Goal: Task Accomplishment & Management: Manage account settings

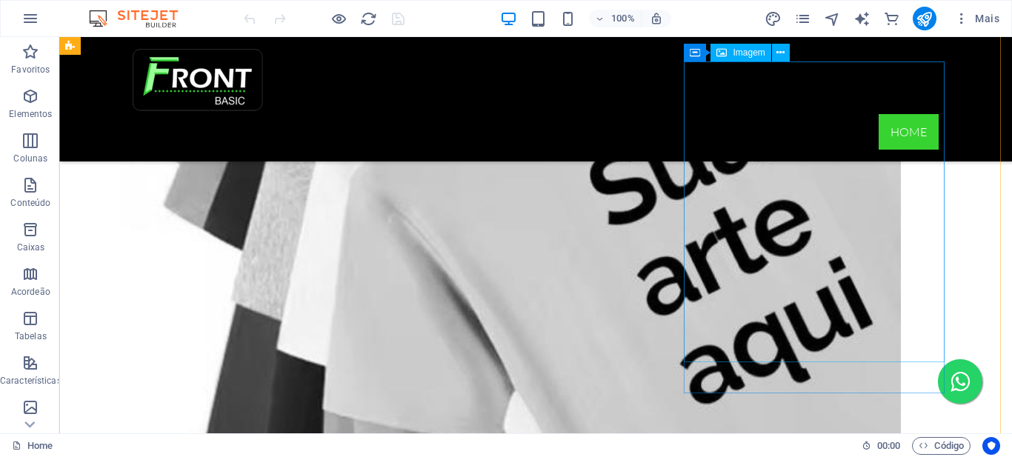
scroll to position [1853, 0]
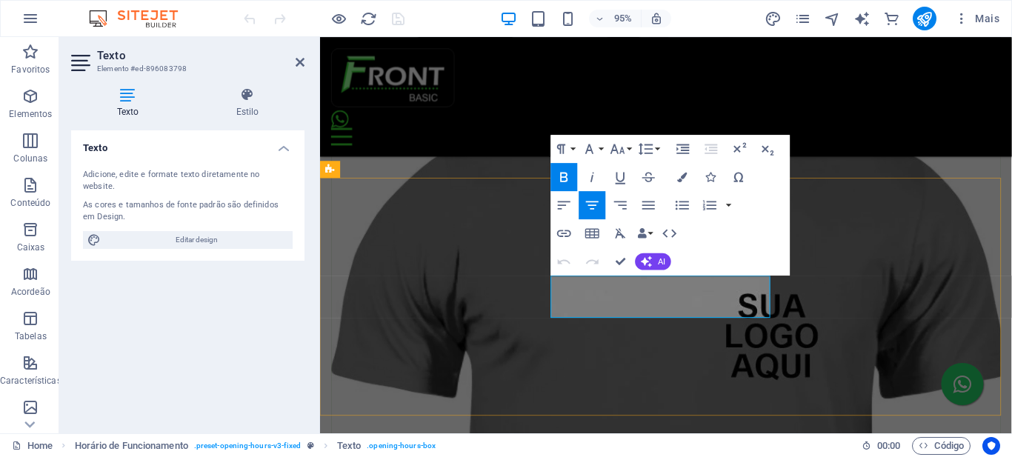
scroll to position [1783, 0]
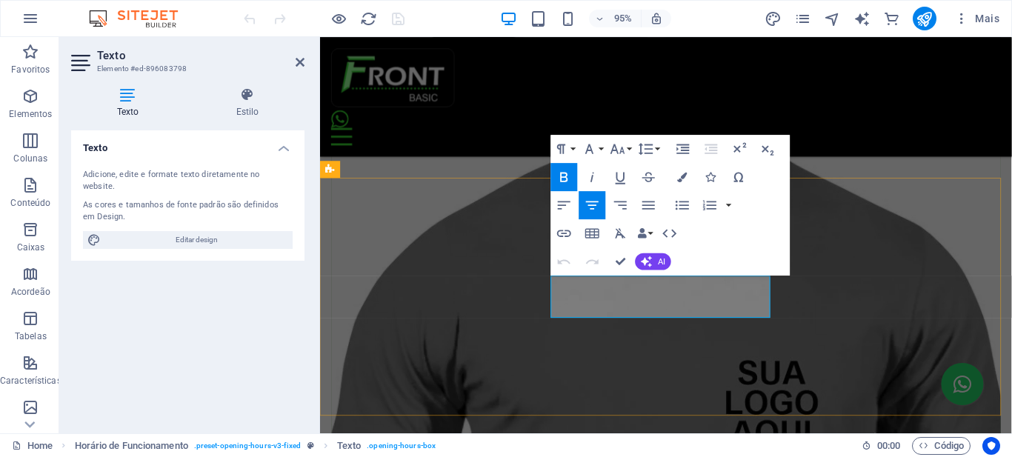
drag, startPoint x: 621, startPoint y: 260, endPoint x: 568, endPoint y: 220, distance: 66.1
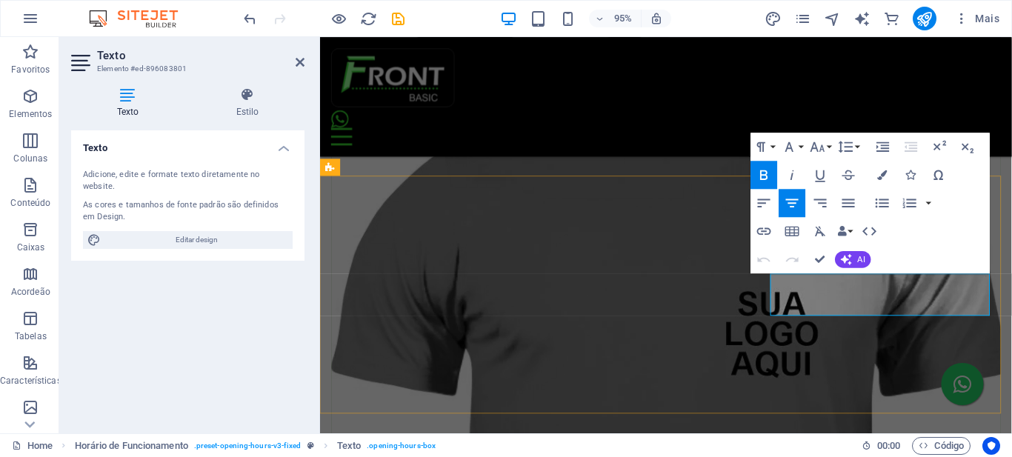
scroll to position [1785, 0]
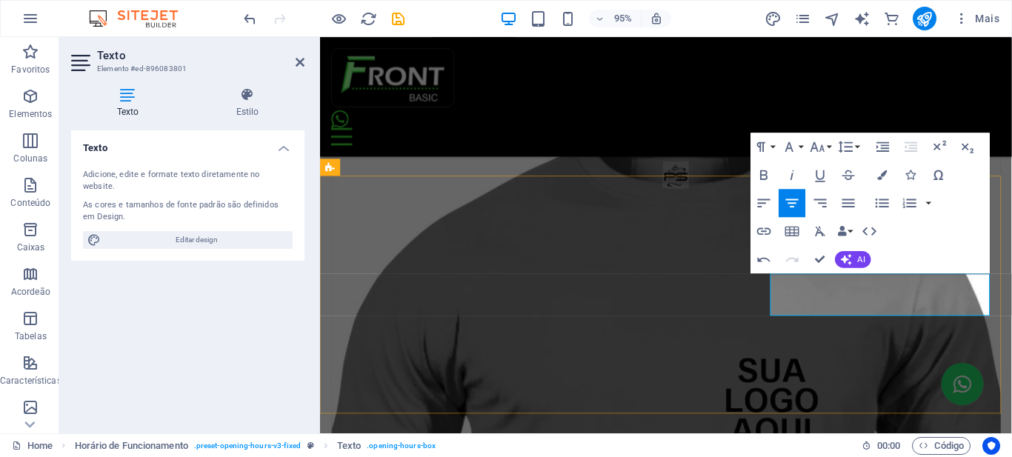
copy p "fechado"
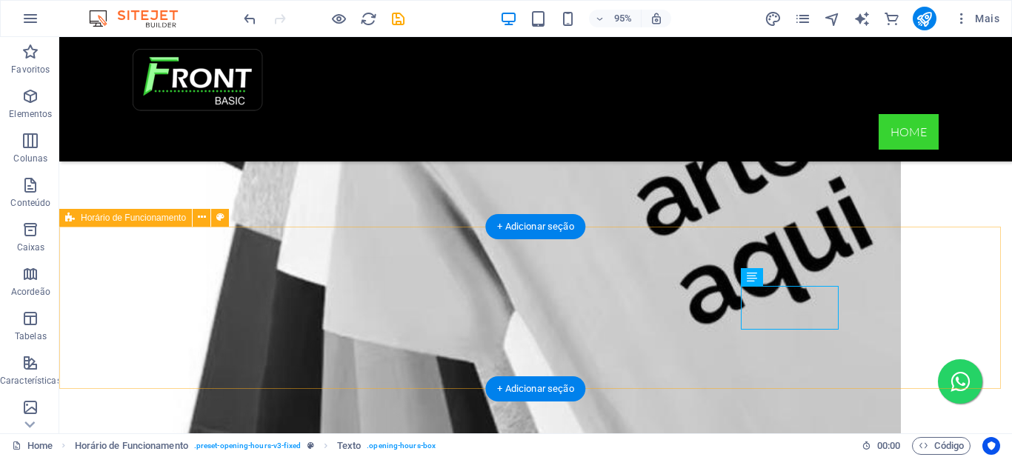
scroll to position [1857, 0]
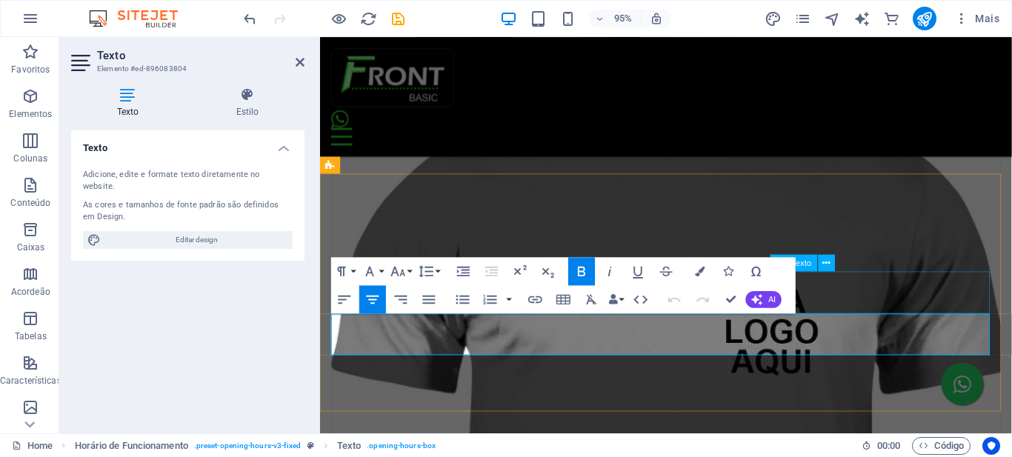
scroll to position [1787, 0]
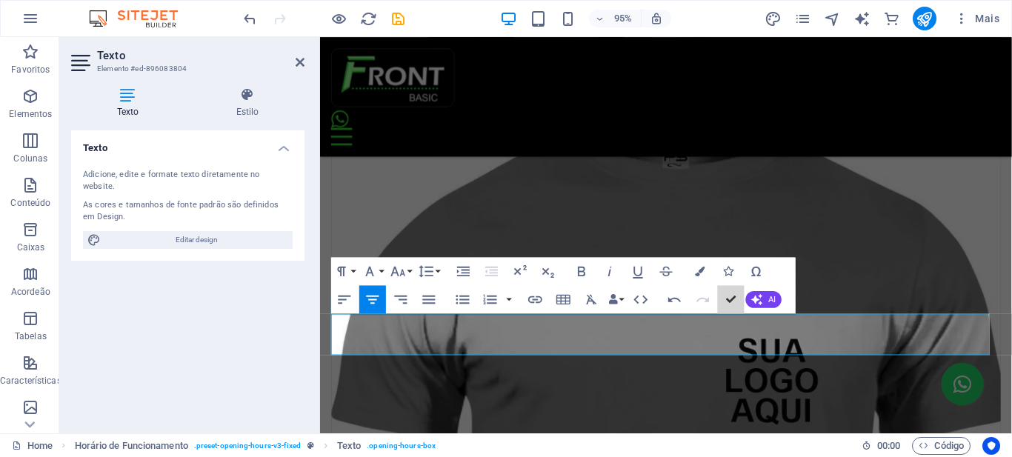
scroll to position [1815, 0]
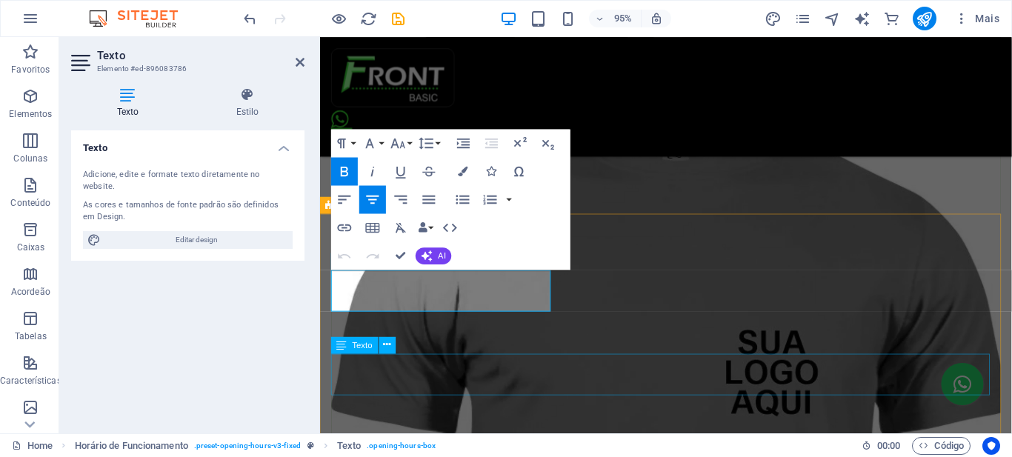
scroll to position [1745, 0]
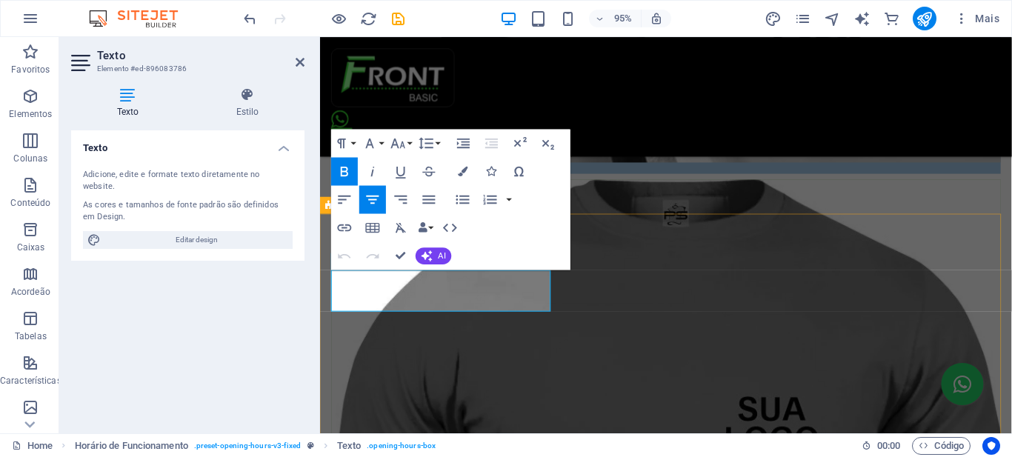
copy p "09:00 às 17:00"
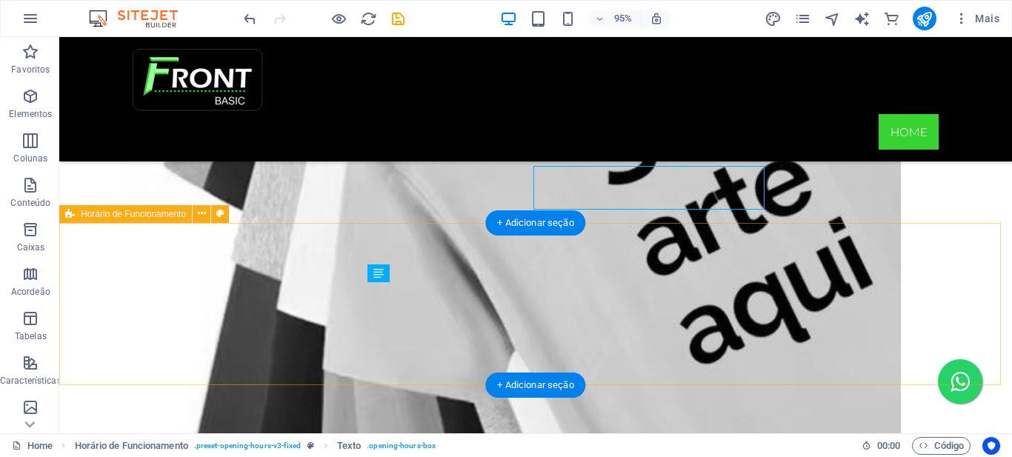
scroll to position [1861, 0]
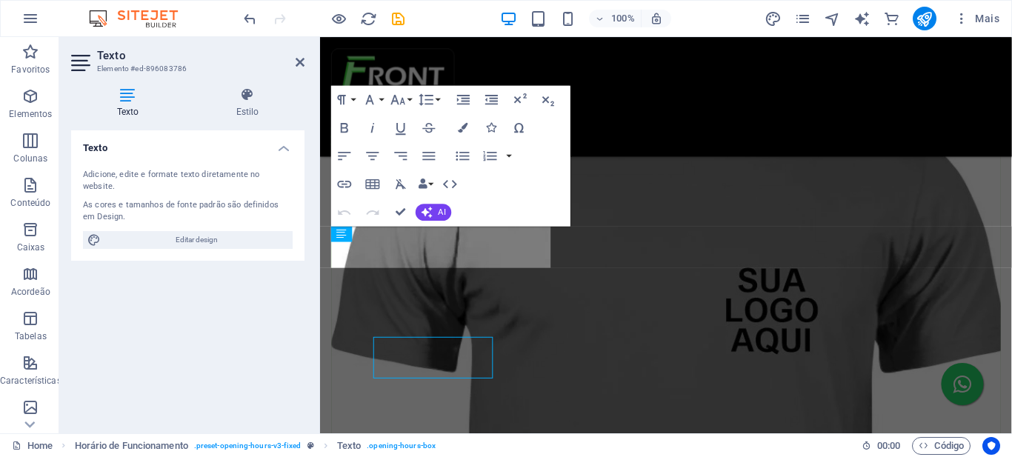
scroll to position [1791, 0]
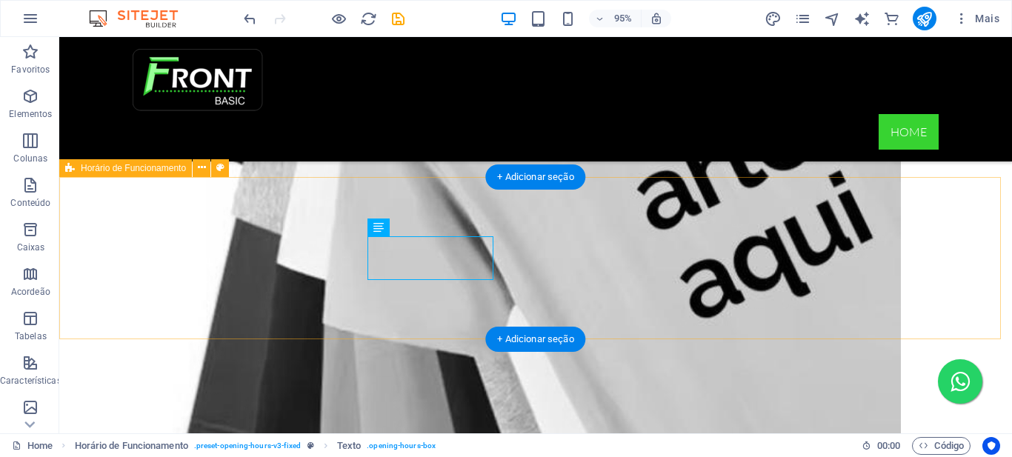
scroll to position [1907, 0]
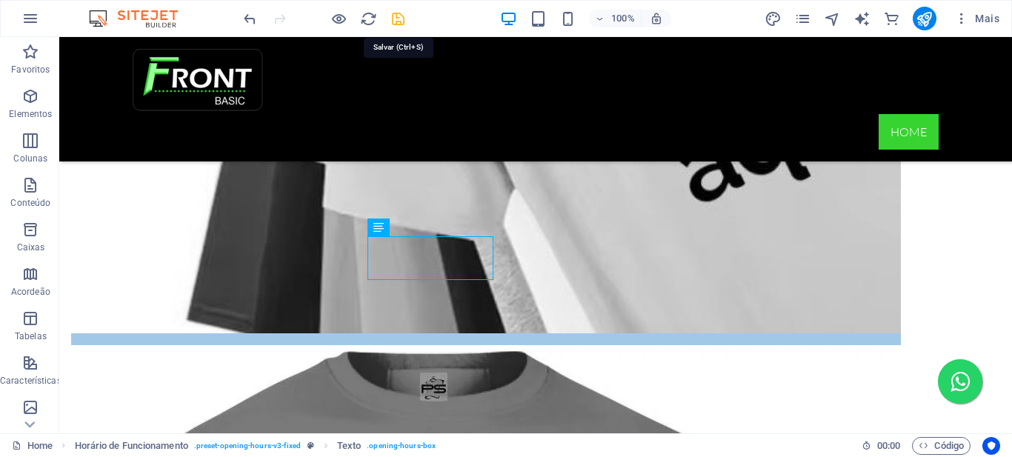
drag, startPoint x: 394, startPoint y: 16, endPoint x: 369, endPoint y: 7, distance: 27.0
click at [394, 16] on icon "save" at bounding box center [398, 18] width 17 height 17
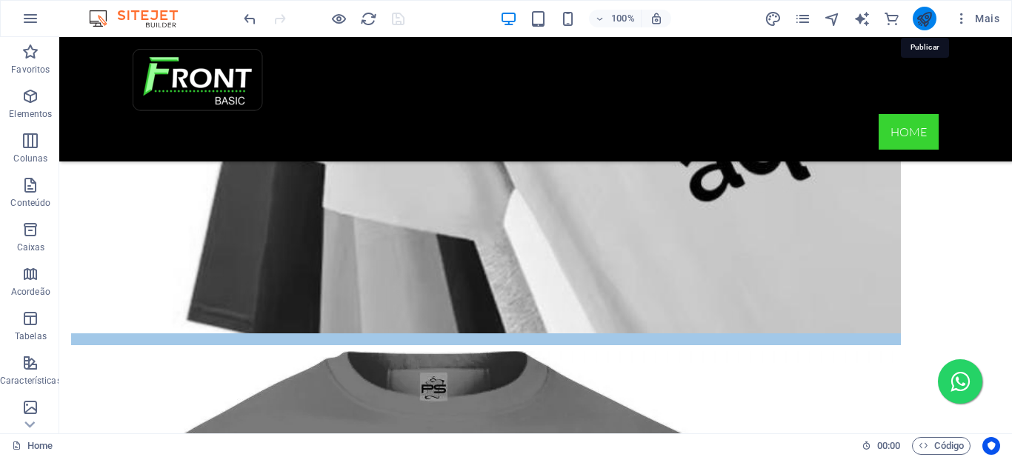
click at [923, 18] on icon "publish" at bounding box center [924, 18] width 17 height 17
